Goal: Book appointment/travel/reservation

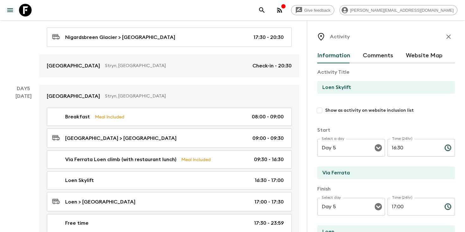
scroll to position [125, 0]
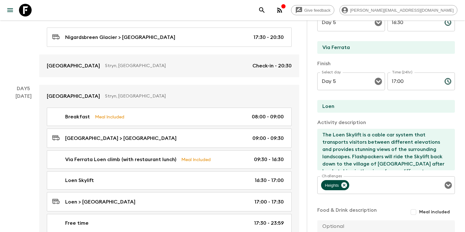
click at [266, 10] on icon "search adventures" at bounding box center [262, 10] width 8 height 8
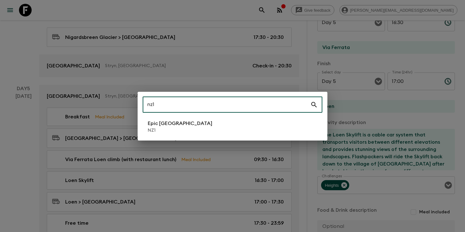
type input "nz1"
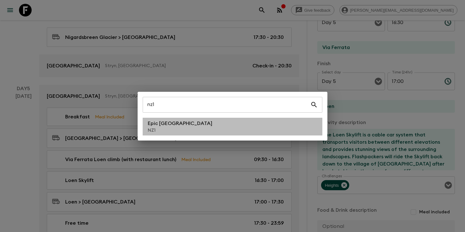
click at [181, 134] on li "Epic New Zealand NZ1" at bounding box center [233, 127] width 180 height 18
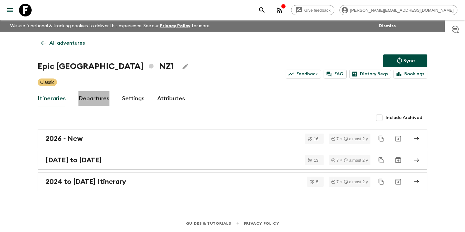
click at [89, 102] on link "Departures" at bounding box center [93, 98] width 31 height 15
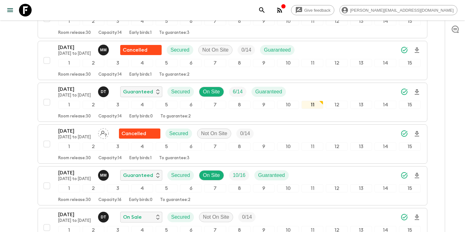
scroll to position [531, 0]
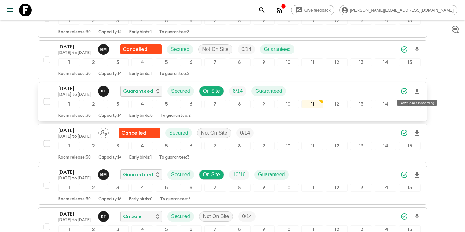
click at [418, 91] on icon "Download Onboarding" at bounding box center [417, 91] width 4 height 5
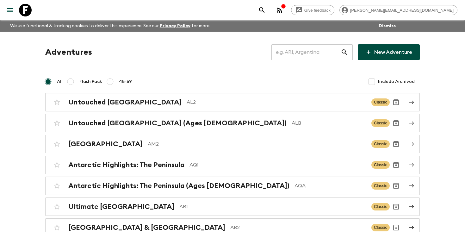
click at [319, 52] on input "text" at bounding box center [306, 52] width 69 height 18
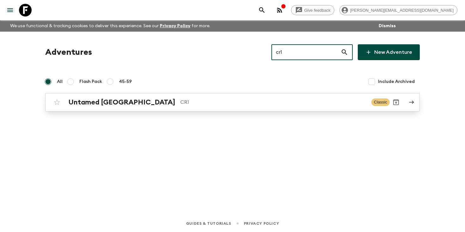
type input "cr1"
click at [180, 103] on p "CR1" at bounding box center [273, 102] width 186 height 8
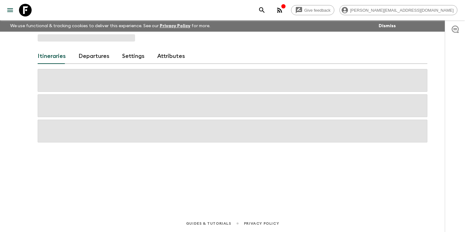
click at [87, 58] on link "Departures" at bounding box center [93, 56] width 31 height 15
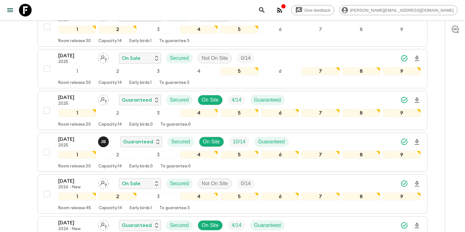
scroll to position [565, 0]
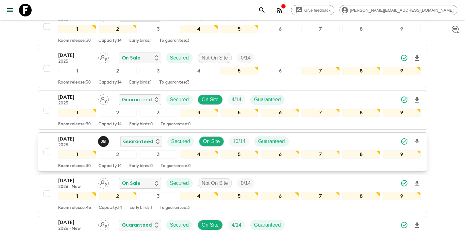
click at [60, 138] on p "[DATE]" at bounding box center [75, 139] width 35 height 8
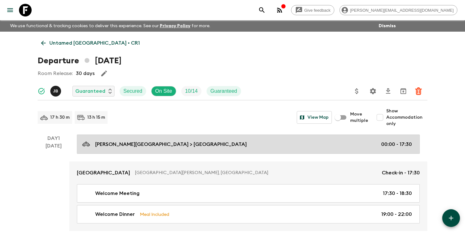
click at [132, 147] on p "[PERSON_NAME][GEOGRAPHIC_DATA] > [GEOGRAPHIC_DATA]" at bounding box center [171, 145] width 152 height 8
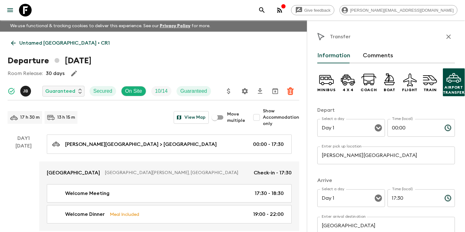
click at [448, 38] on icon "button" at bounding box center [449, 37] width 8 height 8
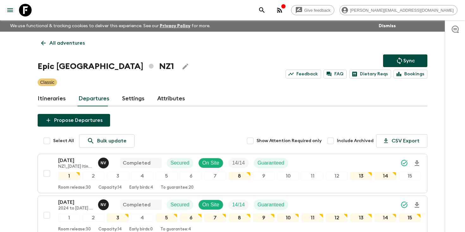
scroll to position [531, 0]
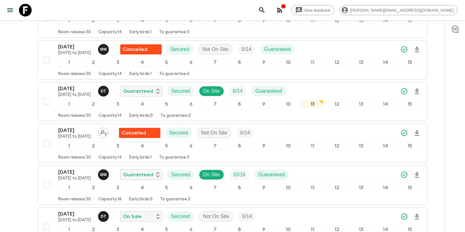
click at [266, 8] on icon "search adventures" at bounding box center [262, 10] width 8 height 8
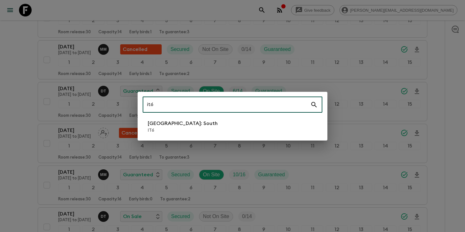
type input "it6"
click at [175, 128] on li "Italy: South IT6" at bounding box center [233, 127] width 180 height 18
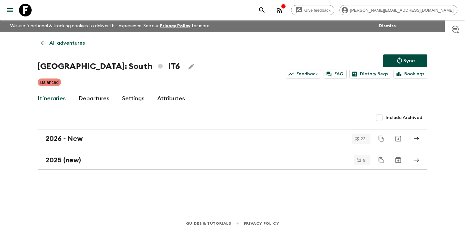
click at [97, 102] on link "Departures" at bounding box center [93, 98] width 31 height 15
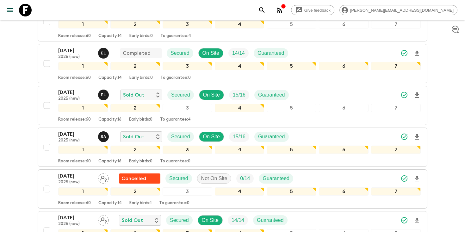
scroll to position [262, 0]
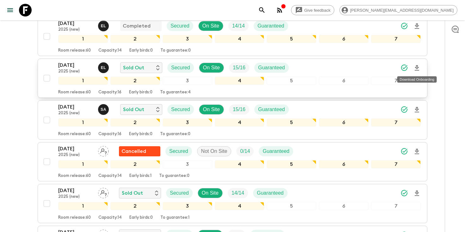
click at [418, 69] on icon "Download Onboarding" at bounding box center [417, 68] width 8 height 8
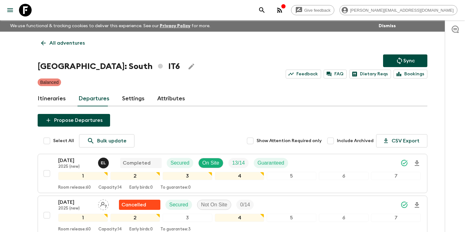
scroll to position [262, 0]
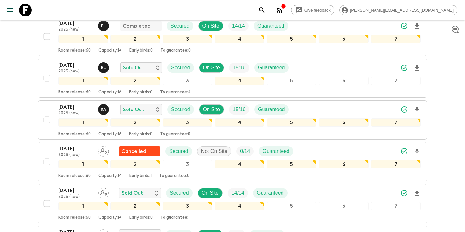
click at [265, 8] on icon "search adventures" at bounding box center [261, 9] width 5 height 5
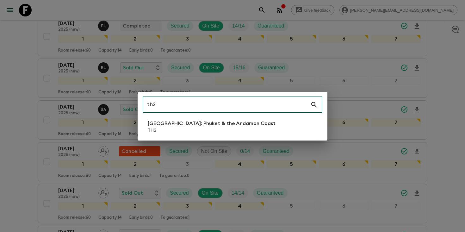
type input "th2"
click at [246, 129] on li "Thailand: Phuket & the Andaman Coast TH2" at bounding box center [233, 127] width 180 height 18
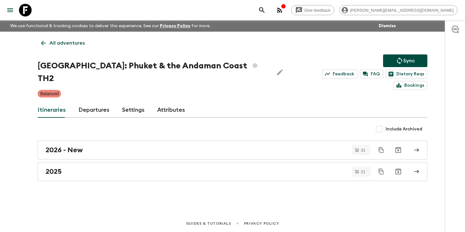
click at [88, 103] on link "Departures" at bounding box center [93, 110] width 31 height 15
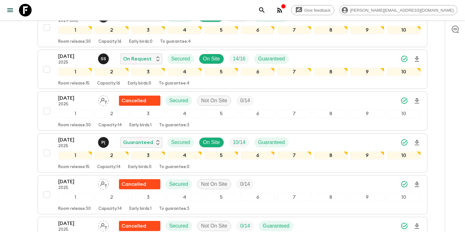
scroll to position [209, 0]
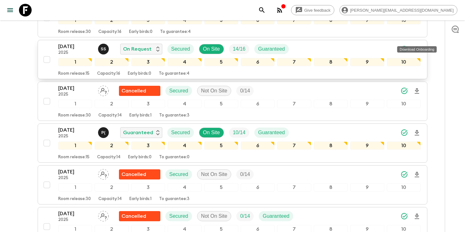
click at [418, 46] on icon "Download Onboarding" at bounding box center [417, 50] width 8 height 8
click at [266, 10] on icon "search adventures" at bounding box center [262, 10] width 8 height 8
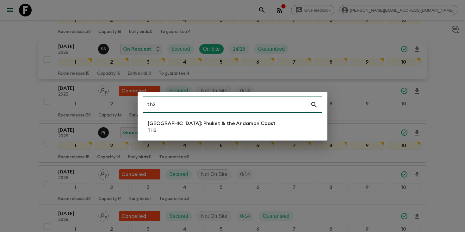
type input "th2"
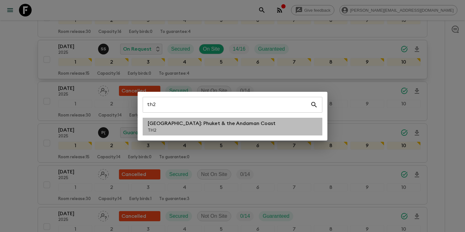
click at [216, 124] on p "[GEOGRAPHIC_DATA]: Phuket & the Andaman Coast" at bounding box center [212, 124] width 128 height 8
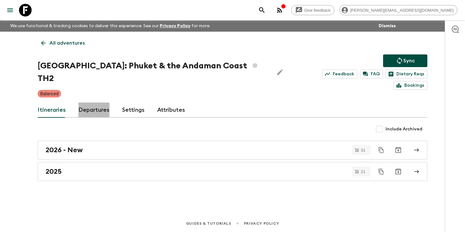
click at [83, 103] on link "Departures" at bounding box center [93, 110] width 31 height 15
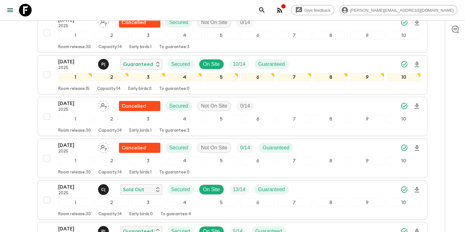
scroll to position [278, 0]
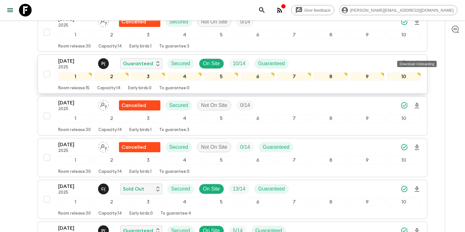
click at [417, 60] on icon "Download Onboarding" at bounding box center [417, 64] width 8 height 8
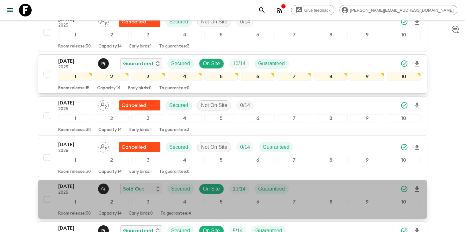
click at [69, 183] on p "23 Oct 2025" at bounding box center [75, 187] width 35 height 8
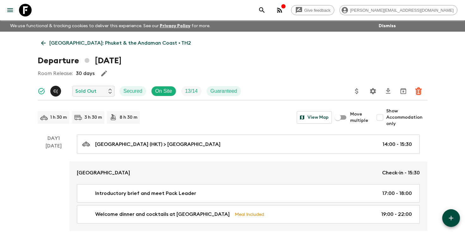
click at [265, 11] on icon "search adventures" at bounding box center [261, 9] width 5 height 5
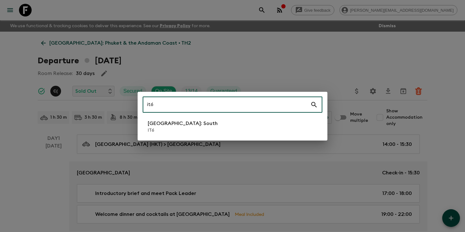
type input "it6"
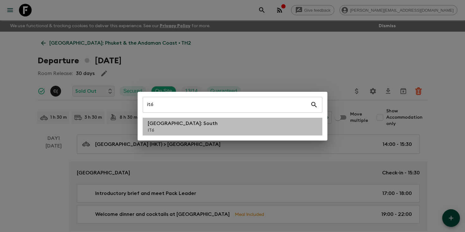
click at [207, 130] on li "Italy: South IT6" at bounding box center [233, 127] width 180 height 18
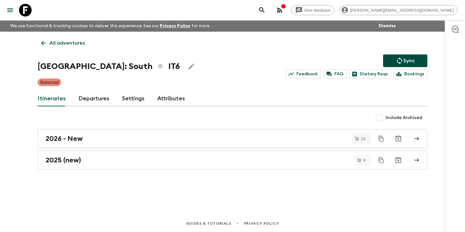
click at [96, 96] on link "Departures" at bounding box center [93, 98] width 31 height 15
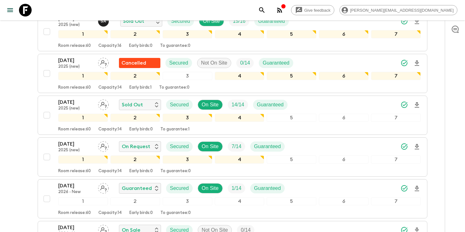
scroll to position [351, 0]
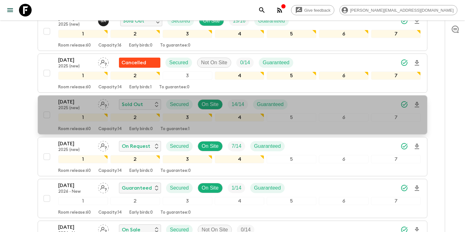
click at [335, 107] on div "12 Oct 2025 2025 (new) Sold Out Secured On Site 14 / 14 Guaranteed" at bounding box center [239, 104] width 363 height 13
